Goal: Transaction & Acquisition: Purchase product/service

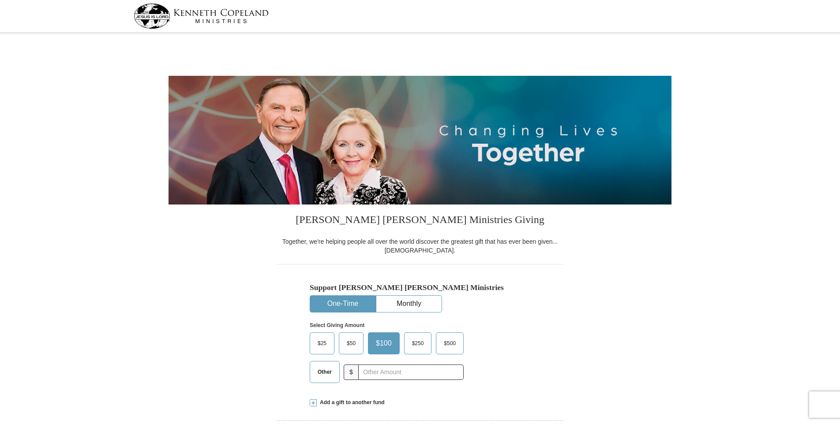
select select "OH"
click at [349, 343] on span "$50" at bounding box center [351, 343] width 18 height 13
click at [0, 0] on input "$50" at bounding box center [0, 0] width 0 height 0
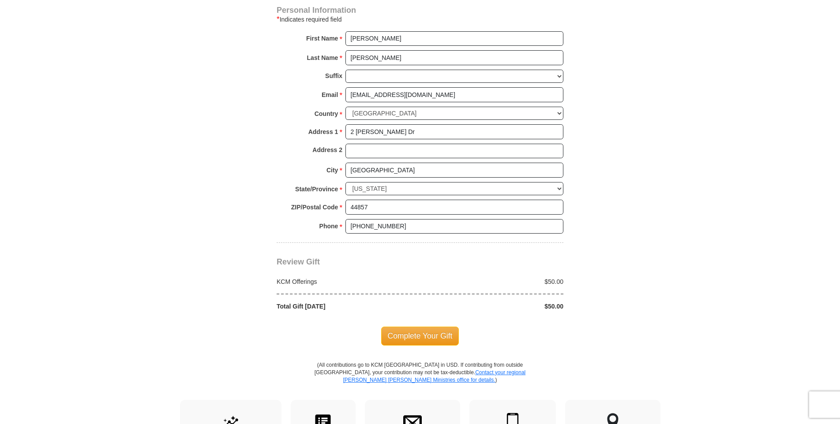
scroll to position [618, 0]
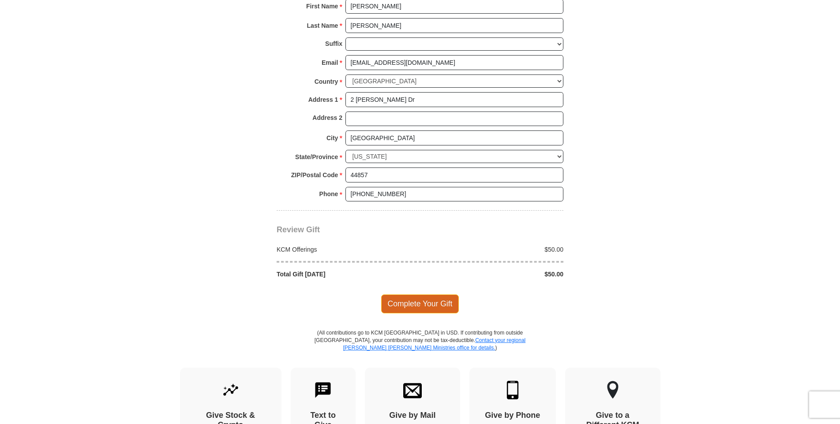
click at [420, 303] on span "Complete Your Gift" at bounding box center [420, 304] width 78 height 19
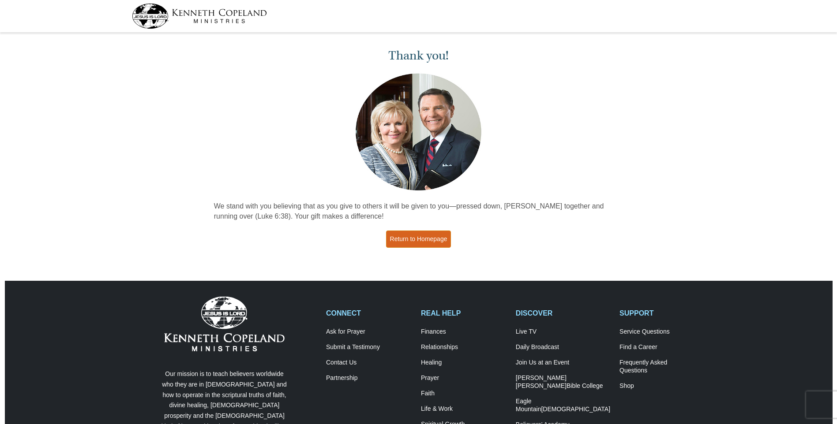
click at [419, 236] on link "Return to Homepage" at bounding box center [418, 239] width 65 height 17
